Goal: Task Accomplishment & Management: Complete application form

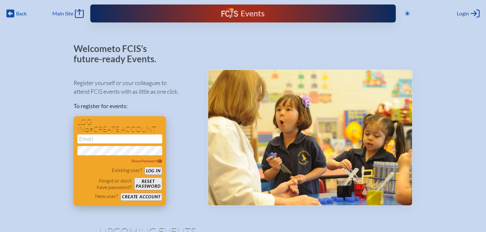
type input "[EMAIL_ADDRESS][DOMAIN_NAME]"
click at [152, 172] on button "Log in" at bounding box center [153, 171] width 18 height 8
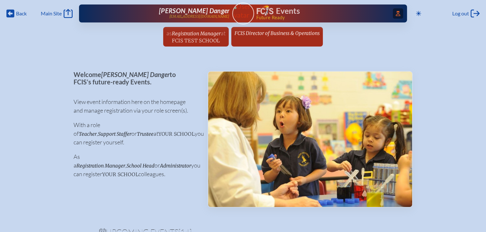
click at [395, 14] on icon "Access Users..." at bounding box center [397, 13] width 4 height 5
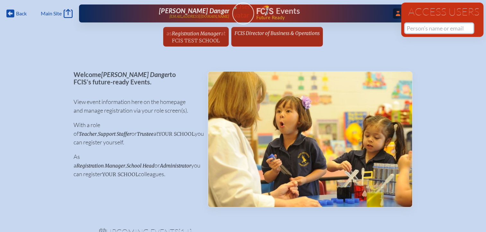
click at [416, 28] on input "text" at bounding box center [439, 28] width 68 height 10
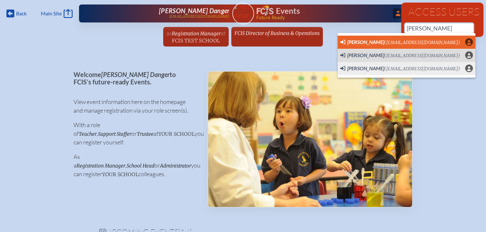
scroll to position [0, 5]
click at [358, 44] on span "[PERSON_NAME]" at bounding box center [365, 42] width 37 height 6
type input "[EMAIL_ADDRESS][DOMAIN_NAME]"
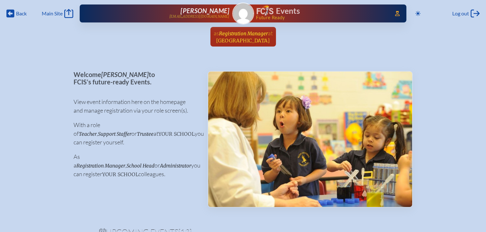
click at [254, 34] on span "Registration Manager" at bounding box center [243, 33] width 49 height 6
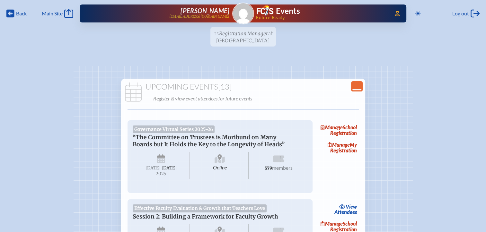
click at [357, 86] on icon "Close Console" at bounding box center [356, 86] width 9 height 9
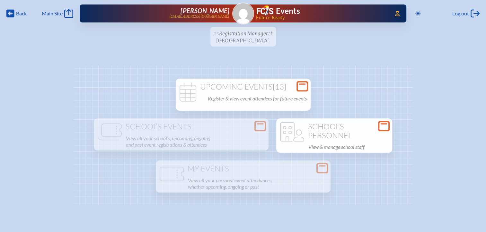
click at [376, 126] on h1 "School’s Personnel" at bounding box center [334, 131] width 111 height 18
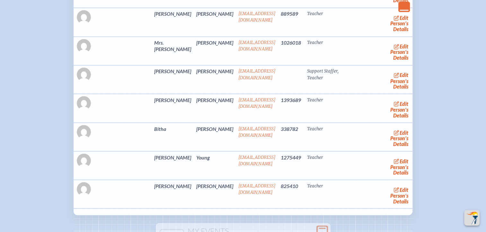
scroll to position [3531, 0]
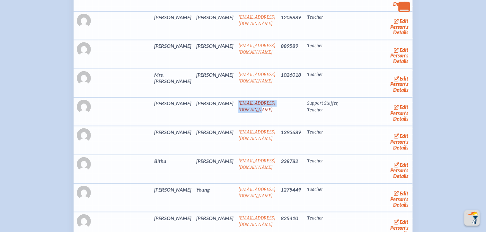
drag, startPoint x: 247, startPoint y: 87, endPoint x: 189, endPoint y: 89, distance: 57.8
click at [236, 97] on td "dwilson@cddspatriots.org" at bounding box center [257, 111] width 42 height 29
copy link "dwilson@cddspatriots.org"
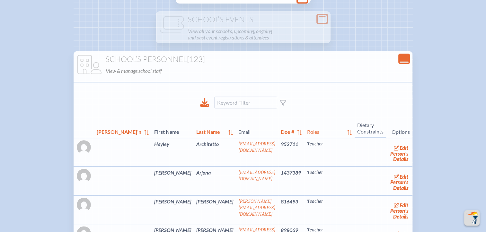
scroll to position [0, 0]
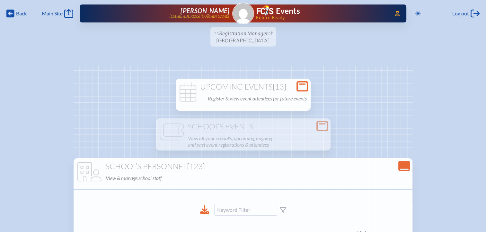
click at [297, 85] on div "Open Console" at bounding box center [302, 86] width 12 height 10
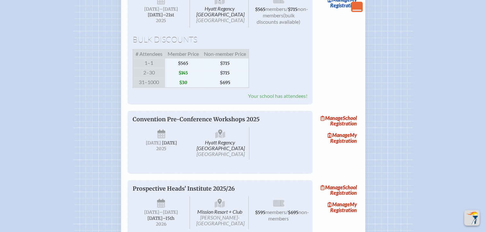
scroll to position [835, 0]
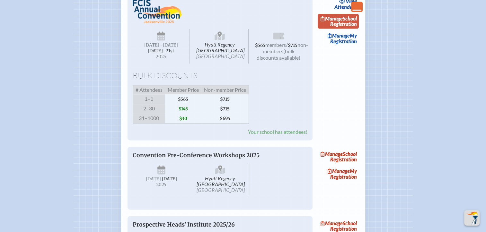
click at [351, 29] on link "Manage School Registration" at bounding box center [337, 21] width 41 height 15
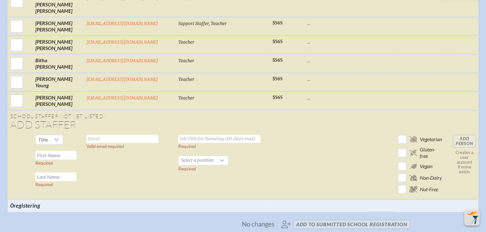
scroll to position [2582, 0]
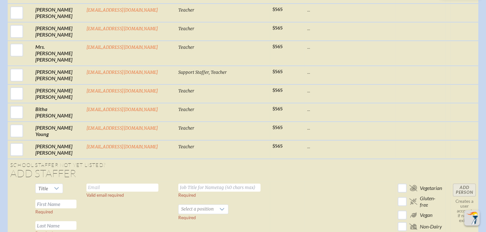
click at [52, 200] on input "text" at bounding box center [55, 204] width 41 height 9
type input "Nancy"
click at [113, 184] on input "text" at bounding box center [122, 188] width 72 height 8
paste input "dwilson@cddspatriots.org"
type input "dwilson@cddspatriots.org"
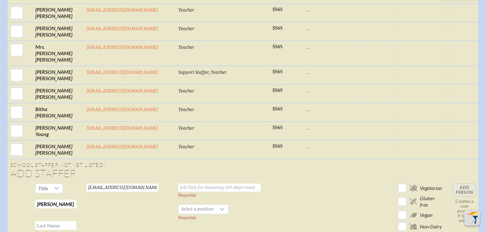
click at [65, 221] on input "text" at bounding box center [55, 225] width 41 height 9
paste input "Hsu"
type input "Hsu"
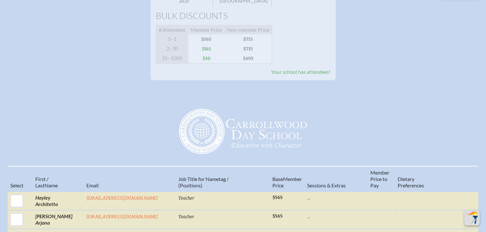
scroll to position [0, 0]
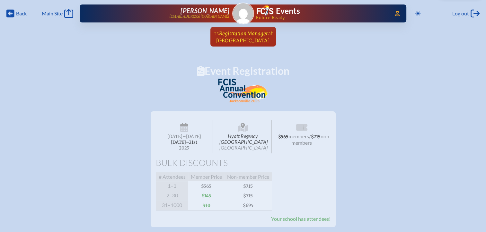
click at [253, 40] on span "Carrollwood Day School" at bounding box center [243, 41] width 54 height 6
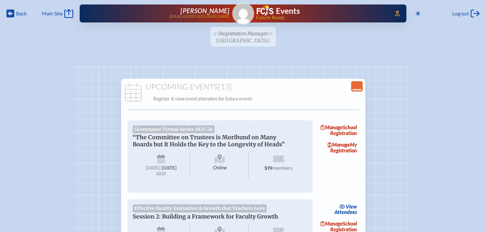
click at [360, 88] on icon "Close Console" at bounding box center [356, 86] width 9 height 9
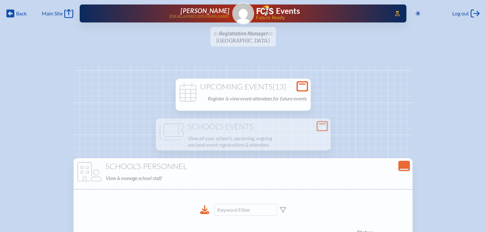
scroll to position [32, 0]
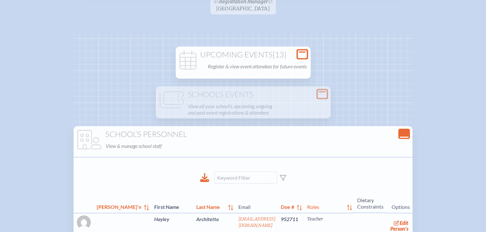
click at [399, 134] on icon "Close Console" at bounding box center [403, 133] width 9 height 9
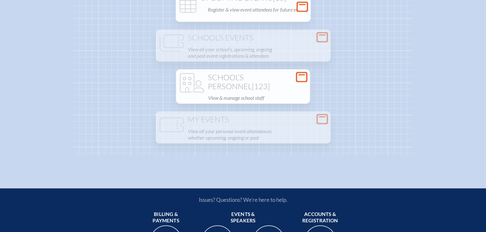
scroll to position [96, 0]
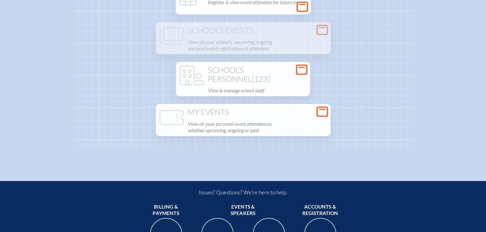
click at [283, 122] on p "View all your personal event attendances, whether upcoming, ongoing or past" at bounding box center [257, 126] width 139 height 15
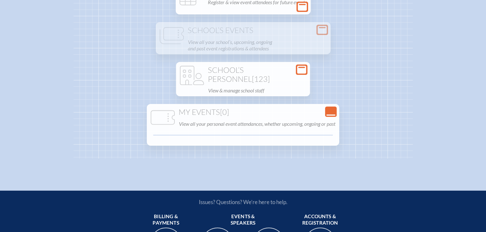
click at [332, 115] on icon "Close Console" at bounding box center [330, 111] width 9 height 9
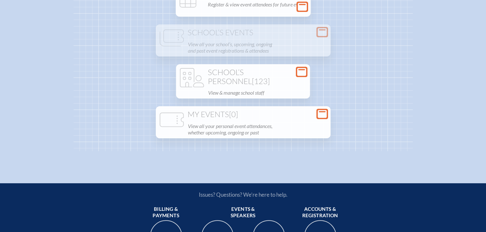
scroll to position [0, 0]
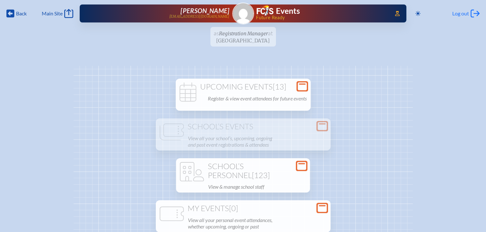
click at [464, 11] on span "Log out" at bounding box center [460, 13] width 17 height 6
